Goal: Entertainment & Leisure: Consume media (video, audio)

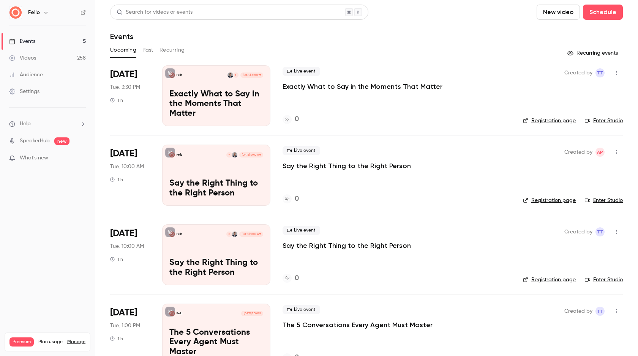
click at [559, 13] on button "New video" at bounding box center [558, 12] width 43 height 15
click at [556, 36] on li "Record" at bounding box center [580, 33] width 82 height 20
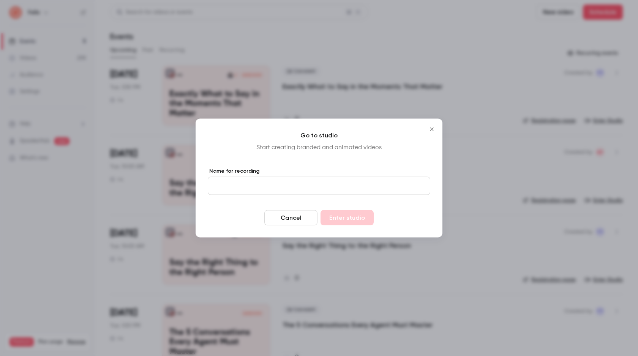
click at [219, 189] on input "Name for recording" at bounding box center [319, 186] width 223 height 18
type input "**********"
click at [348, 222] on button "Enter studio" at bounding box center [347, 218] width 53 height 15
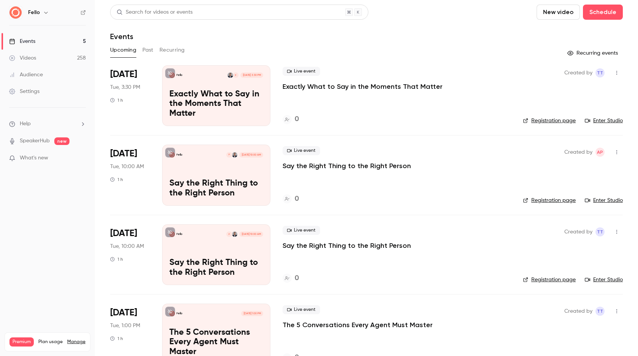
click at [31, 60] on div "Videos" at bounding box center [22, 58] width 27 height 8
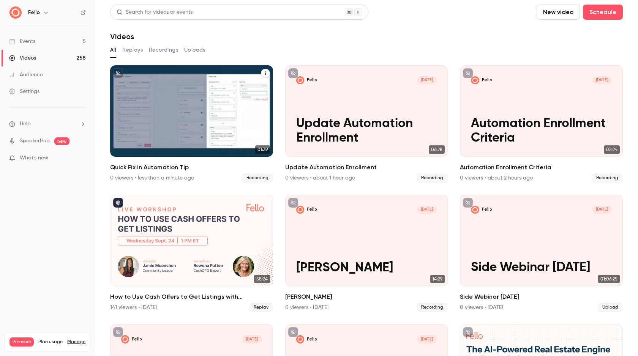
click at [249, 140] on p "Quick Fix in Automation Tip" at bounding box center [191, 132] width 141 height 30
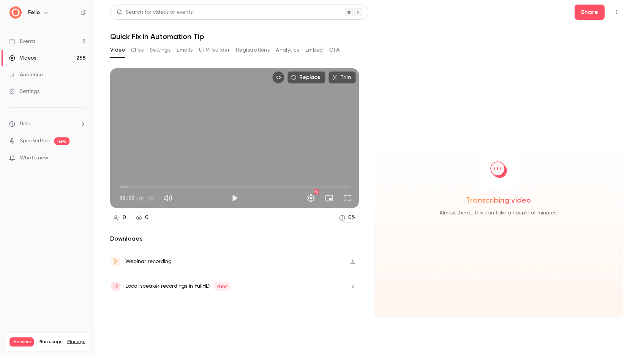
click at [355, 263] on icon "button" at bounding box center [353, 261] width 6 height 5
